Goal: Task Accomplishment & Management: Manage account settings

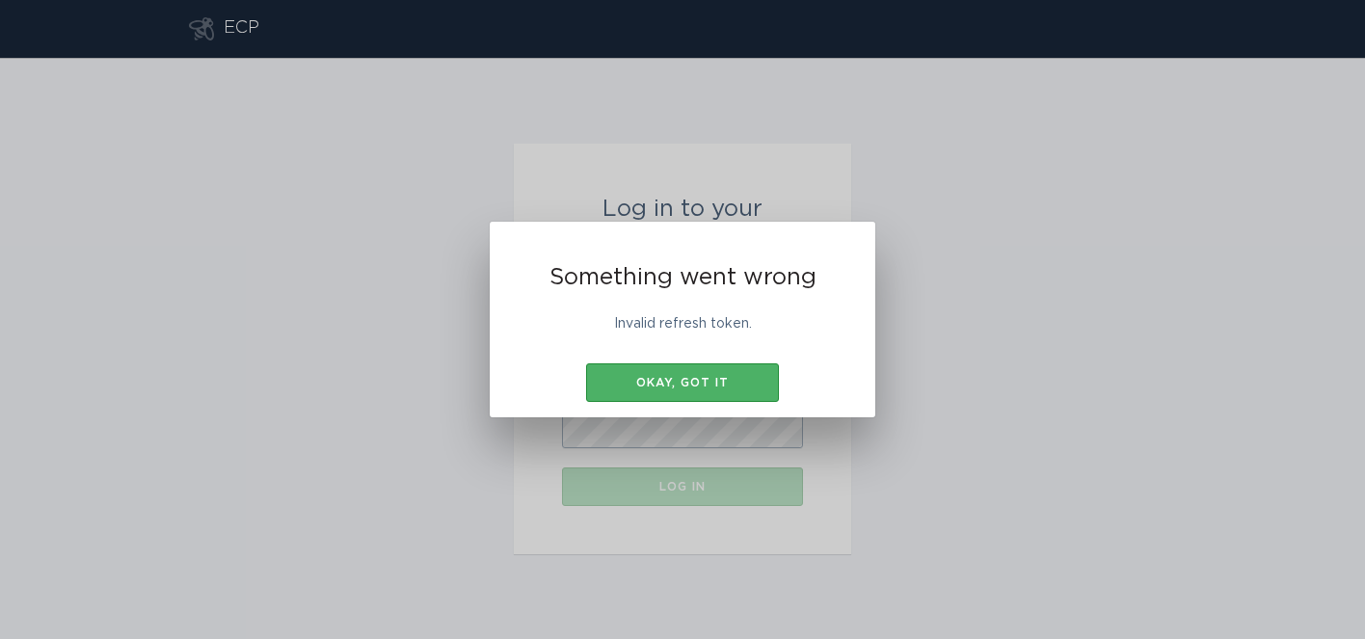
click at [722, 381] on div "Okay, got it" at bounding box center [683, 383] width 174 height 12
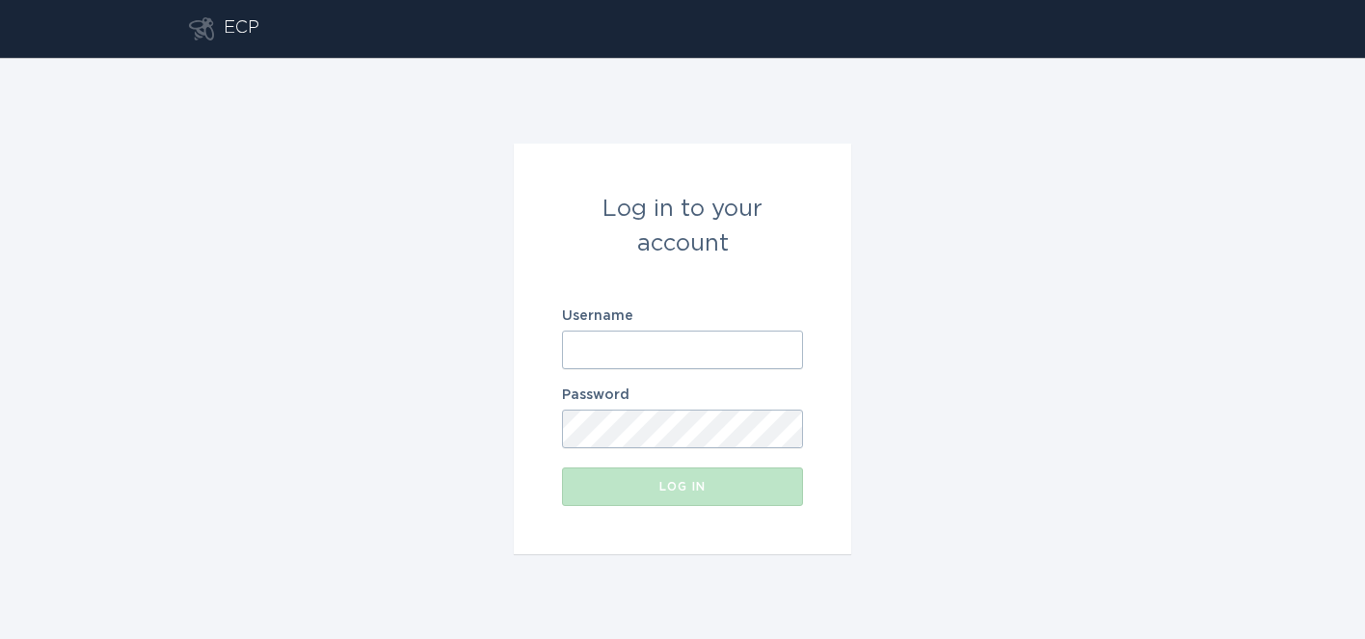
click at [627, 337] on input "Username" at bounding box center [682, 350] width 241 height 39
type input "[EMAIL_ADDRESS][DOMAIN_NAME]"
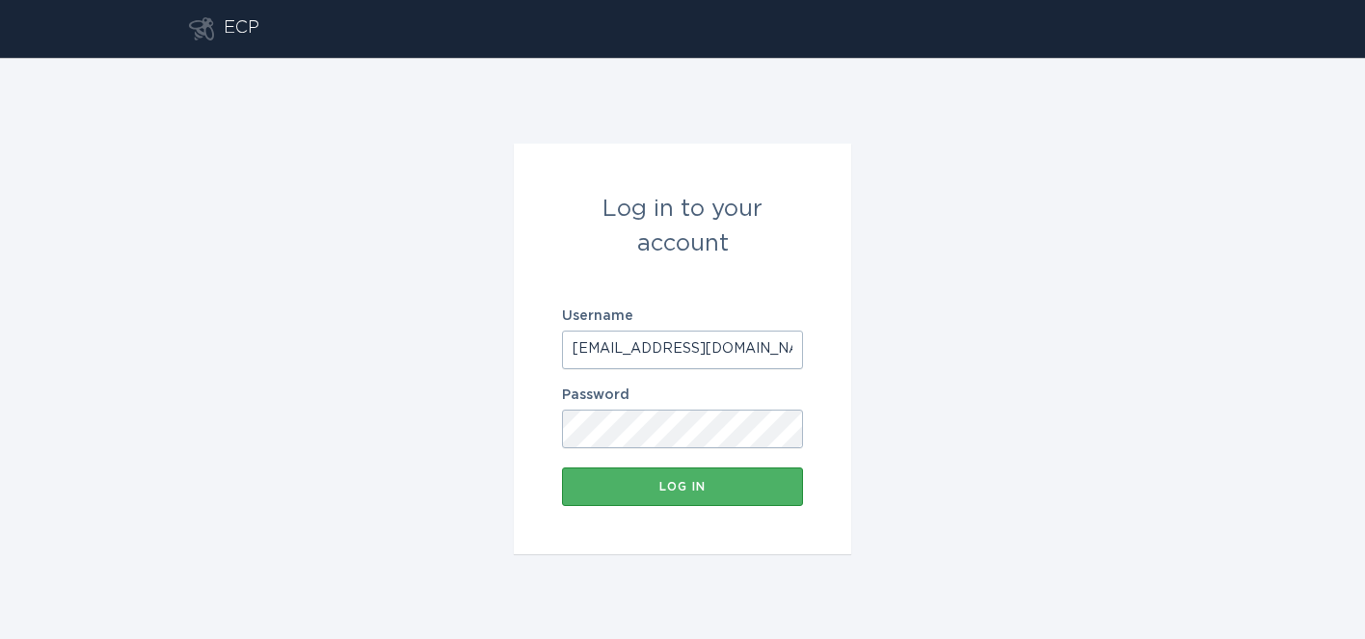
click at [655, 481] on div "Log in" at bounding box center [683, 487] width 222 height 12
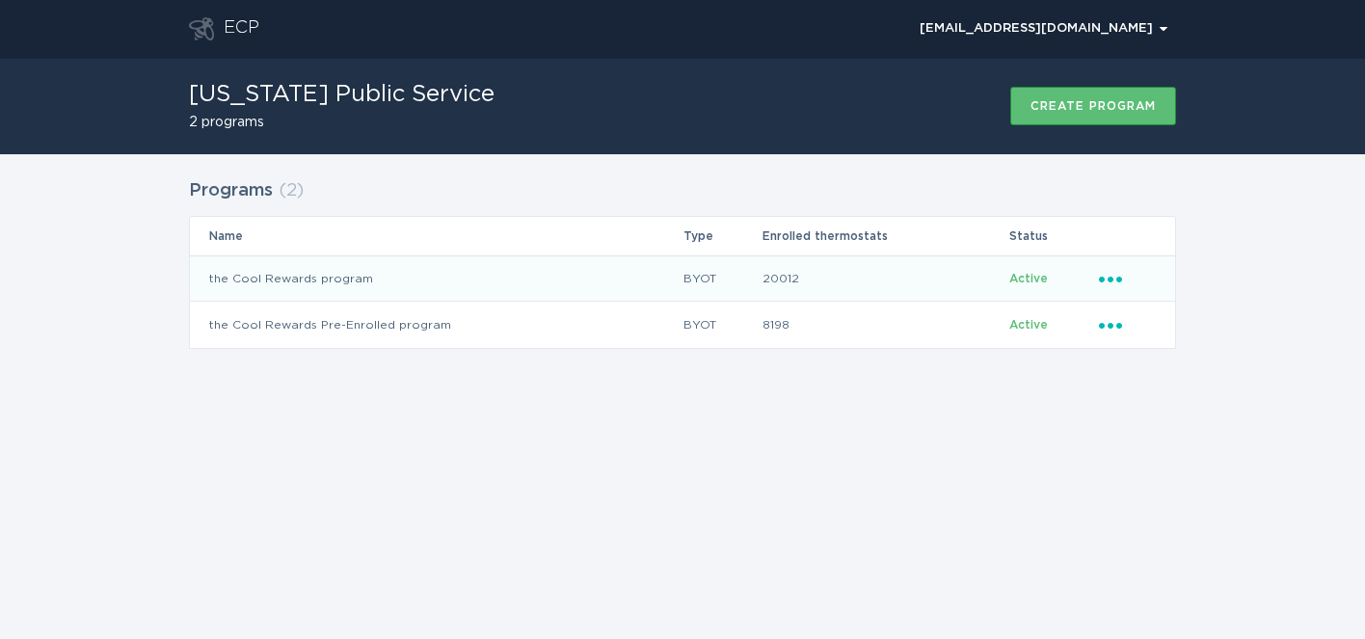
click at [1117, 271] on icon "Ellipsis" at bounding box center [1112, 276] width 27 height 16
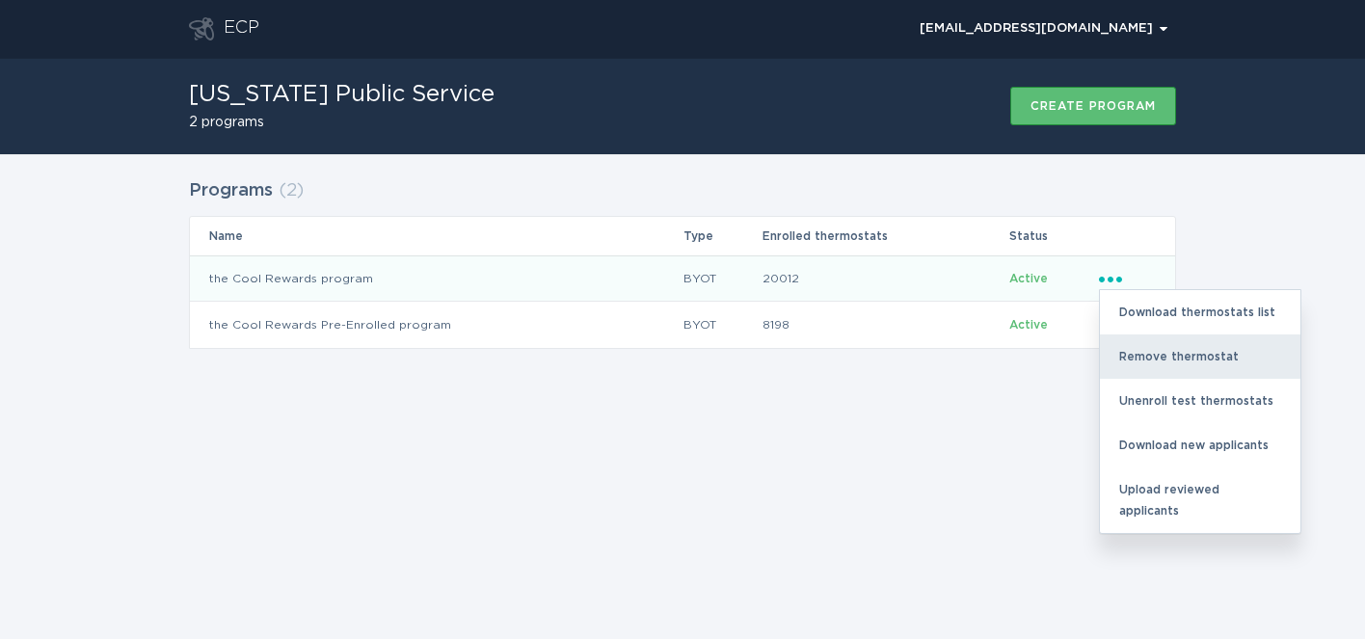
click at [1128, 355] on div "Remove thermostat" at bounding box center [1200, 357] width 201 height 44
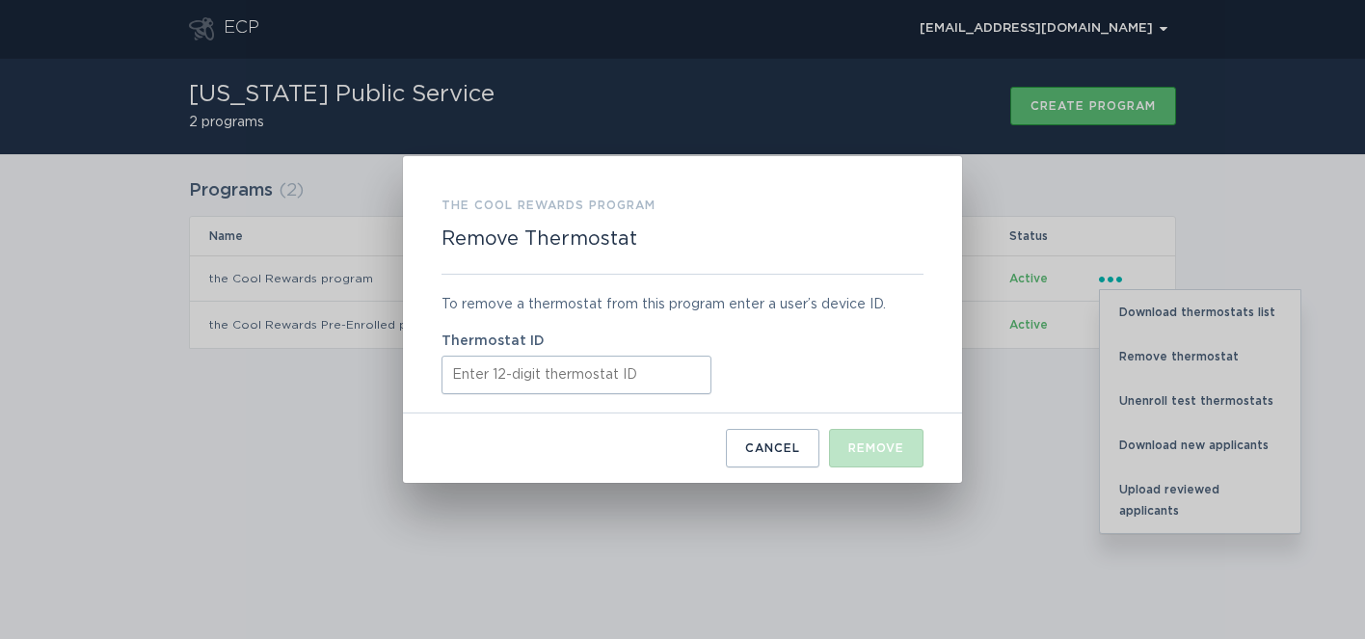
paste input "421890950963"
type input "421890950963"
click at [899, 450] on div "Remove" at bounding box center [876, 449] width 56 height 12
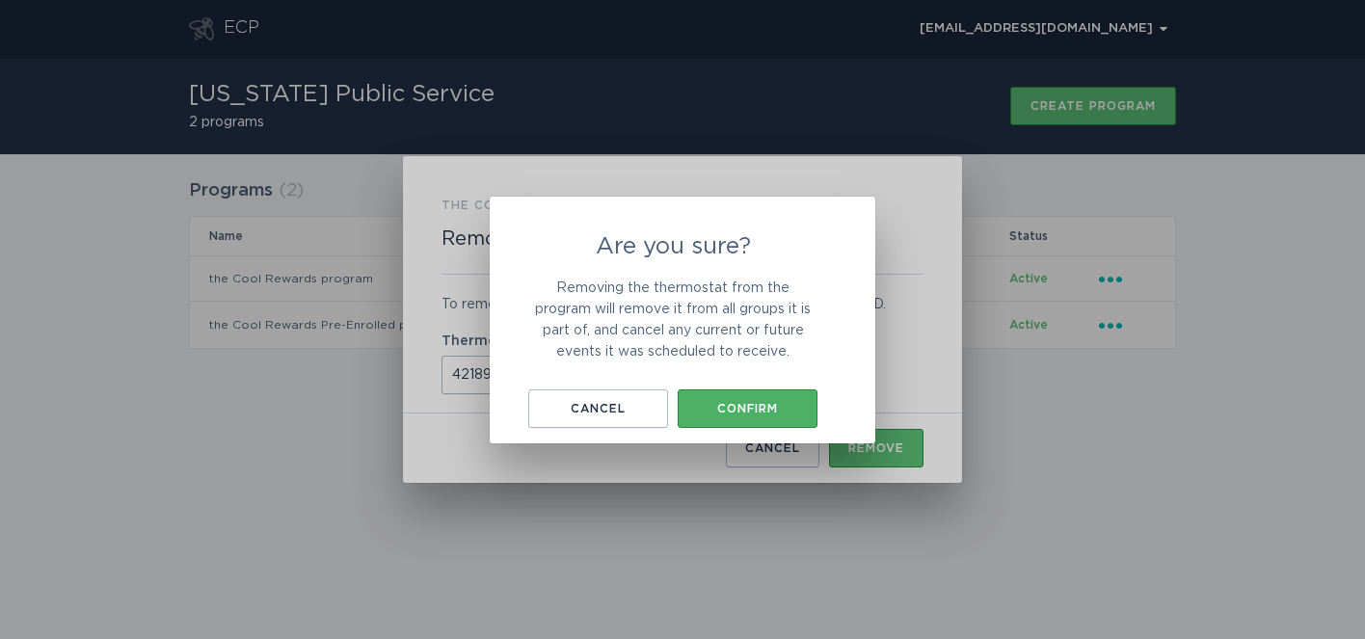
click at [744, 405] on div "Confirm" at bounding box center [747, 409] width 121 height 12
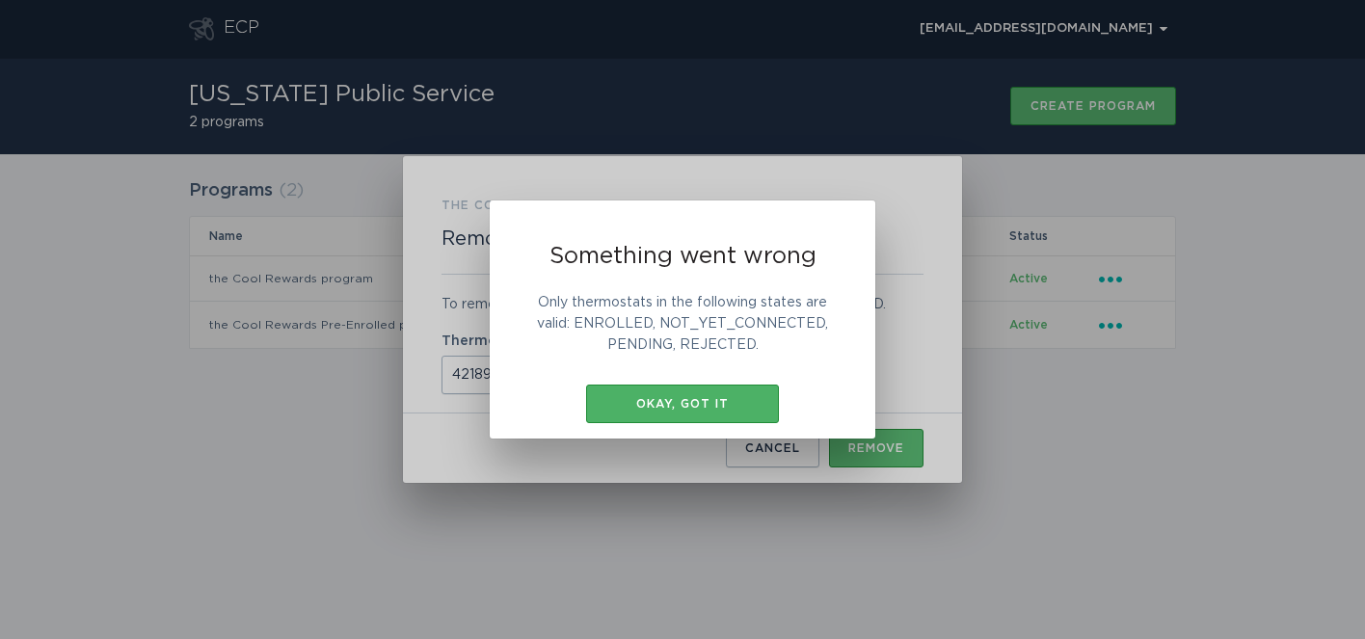
click at [663, 388] on button "Okay, got it" at bounding box center [682, 404] width 193 height 39
